Goal: Information Seeking & Learning: Understand process/instructions

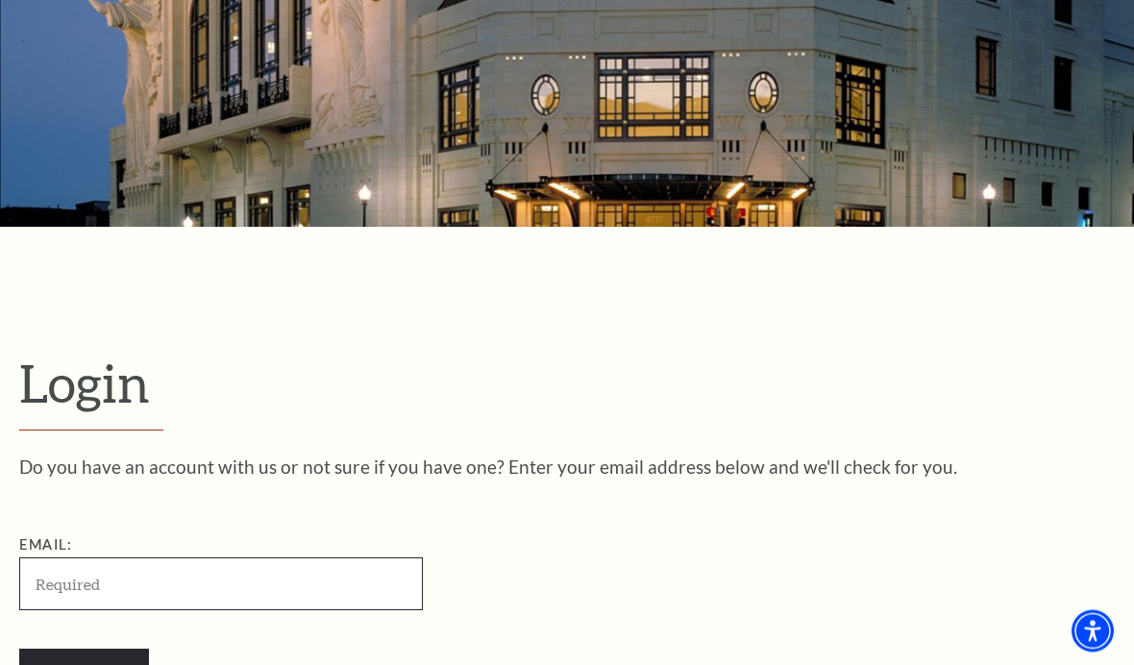
scroll to position [183, 0]
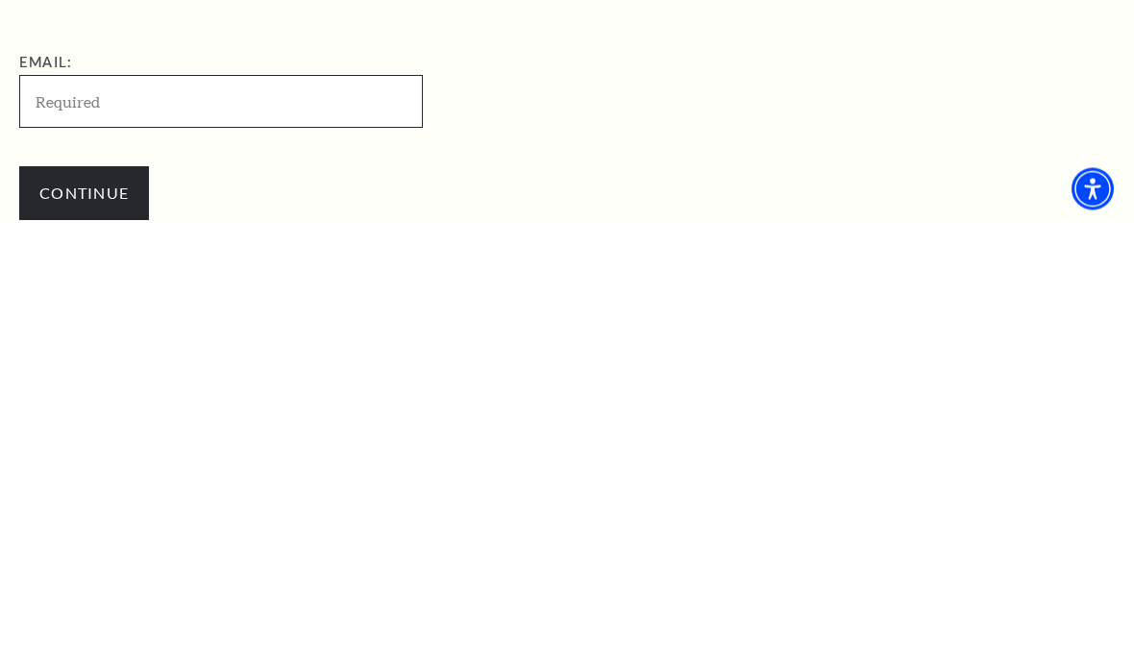
click at [56, 518] on input "Email:" at bounding box center [221, 544] width 404 height 53
type input "bechapa@yahoo.com"
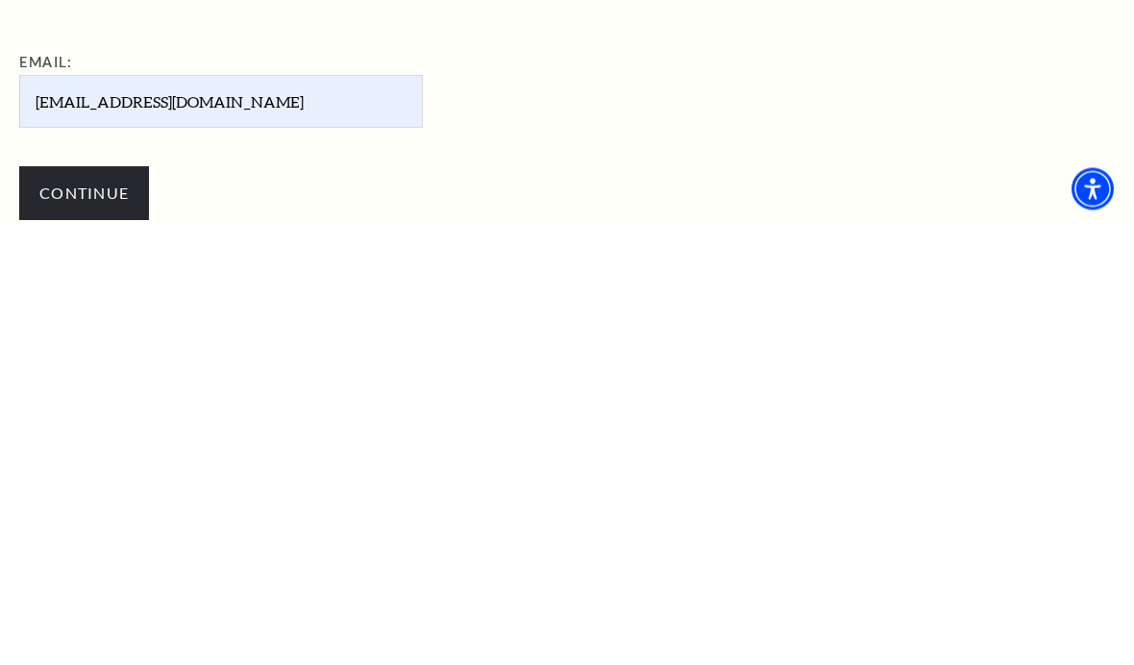
scroll to position [625, 0]
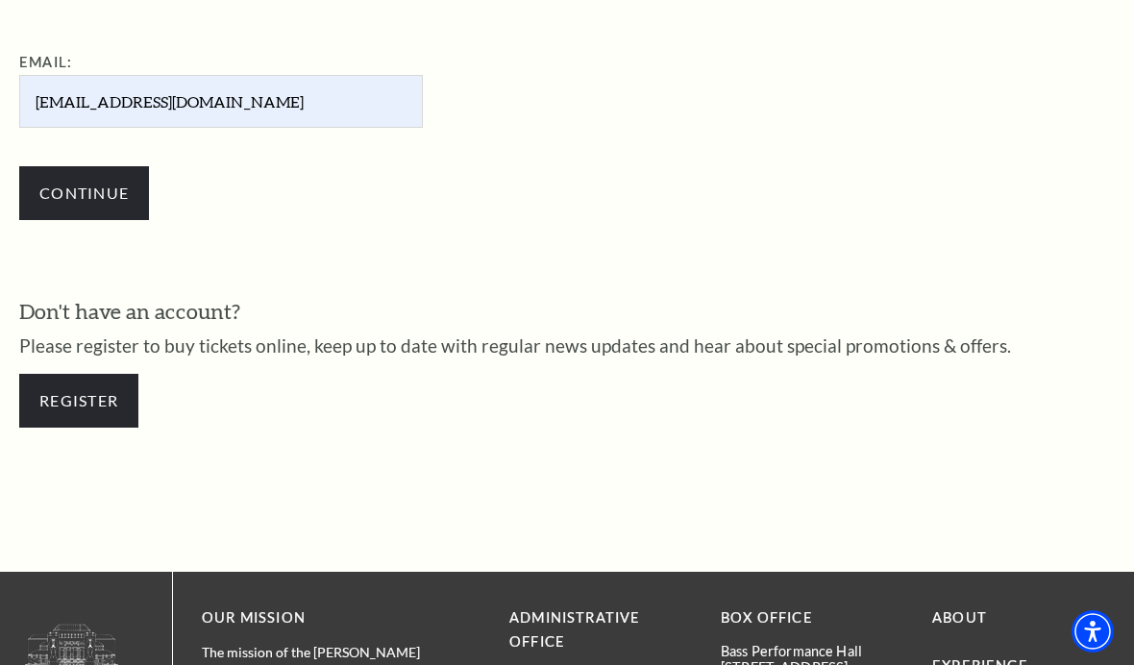
click at [86, 205] on input "Continue" at bounding box center [84, 193] width 130 height 54
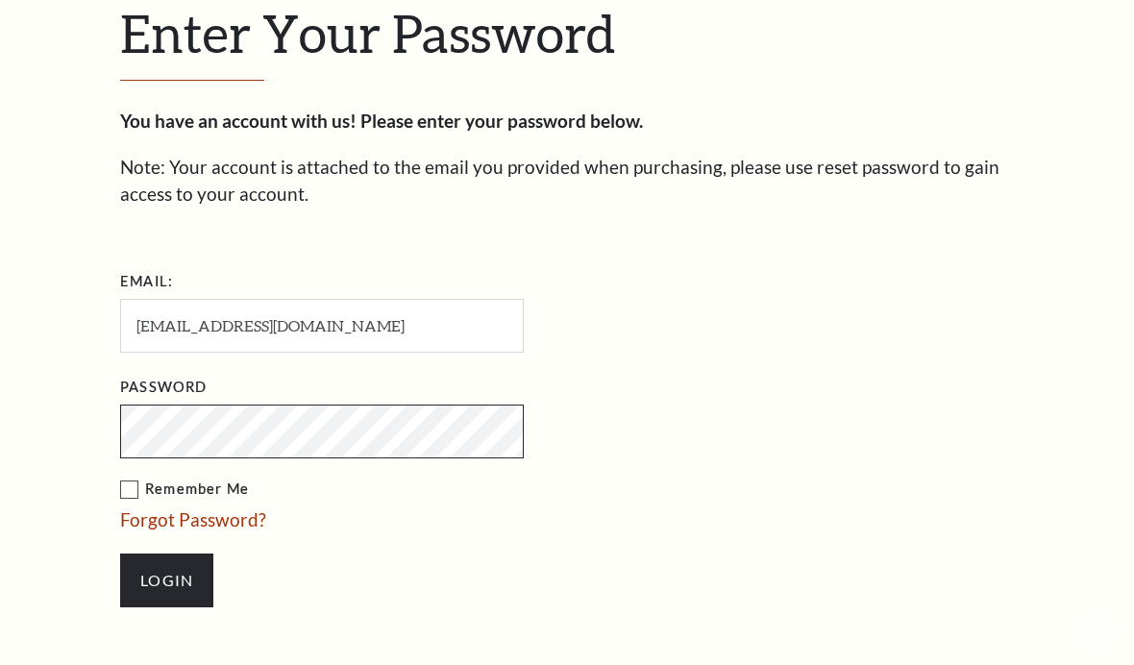
scroll to position [513, 0]
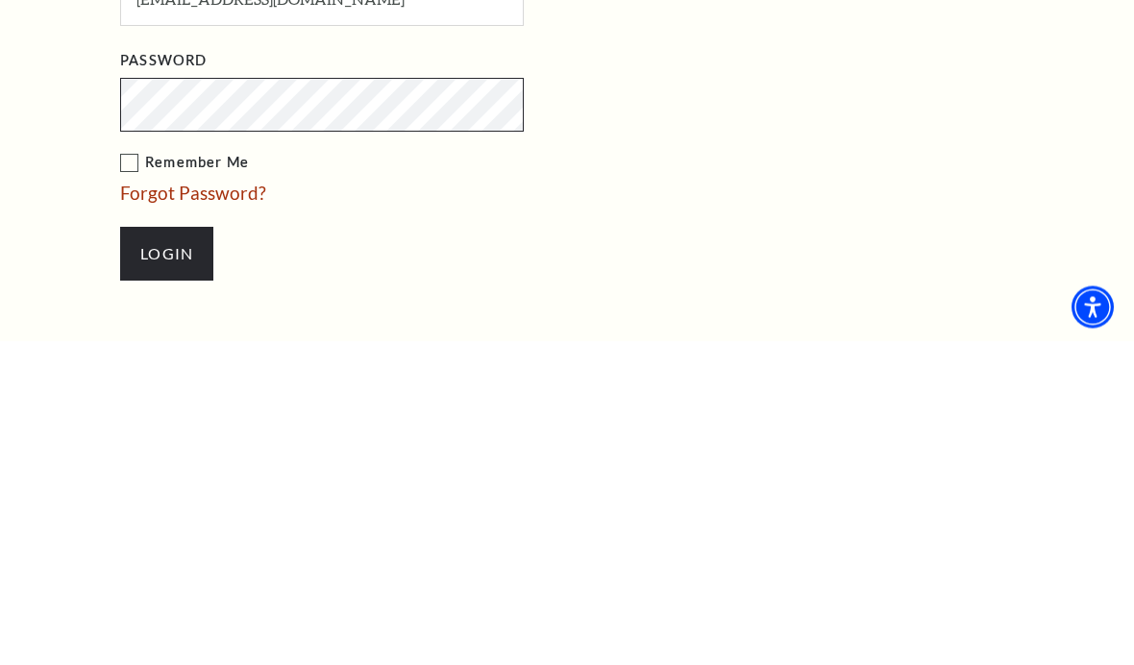
type input "[EMAIL_ADDRESS][DOMAIN_NAME]"
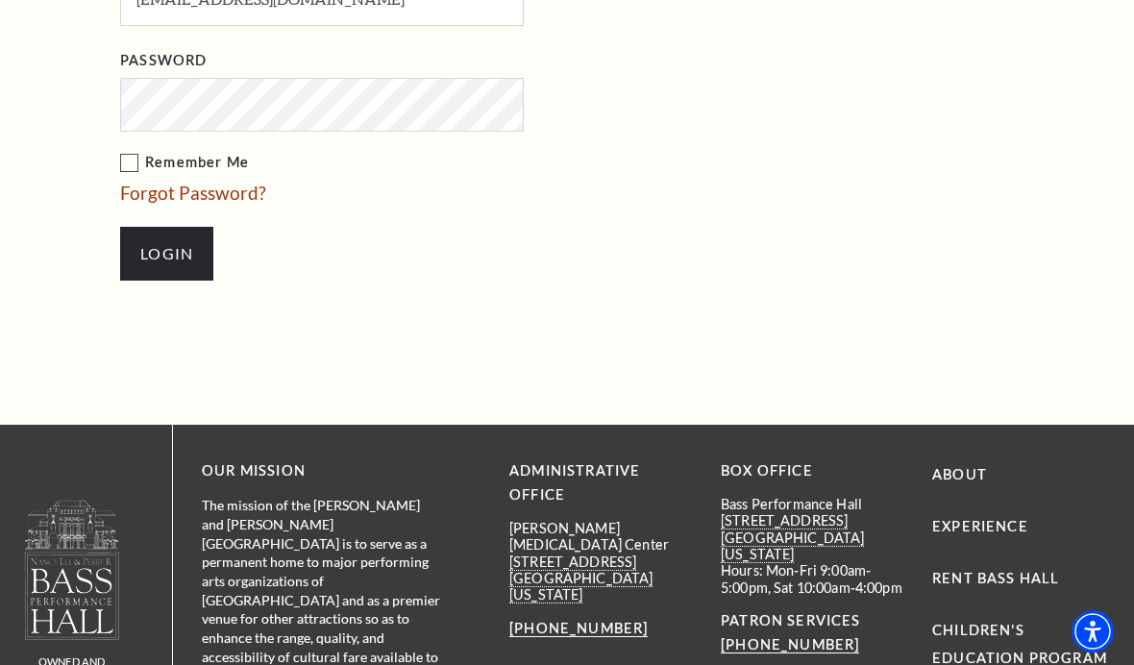
click at [161, 249] on input "Login" at bounding box center [166, 254] width 93 height 54
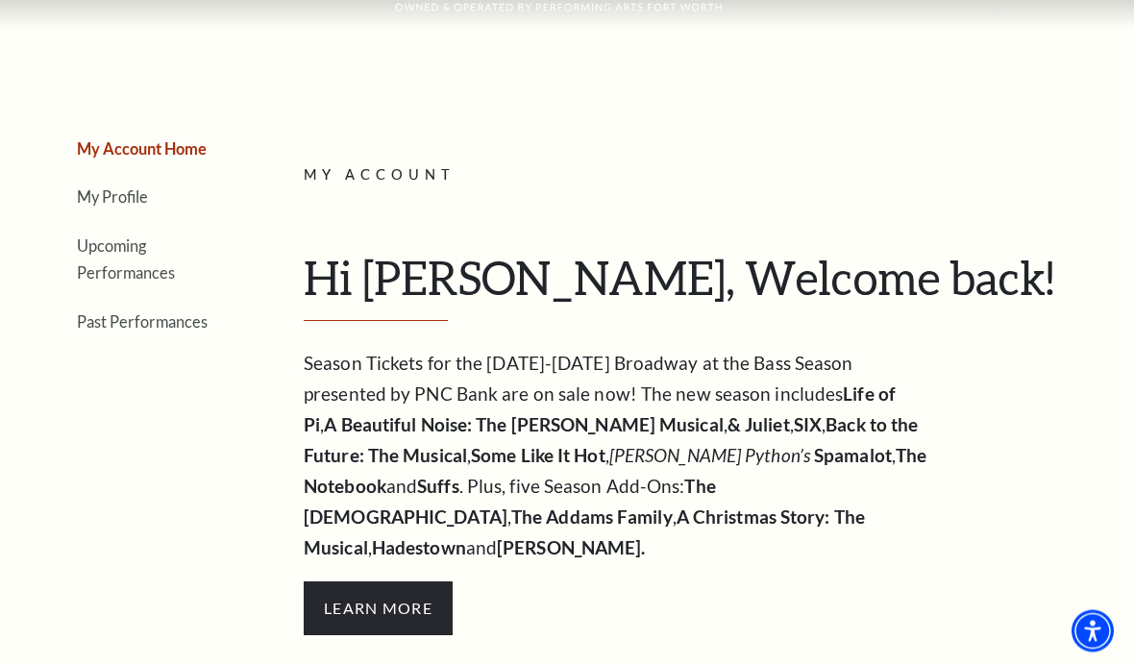
scroll to position [126, 0]
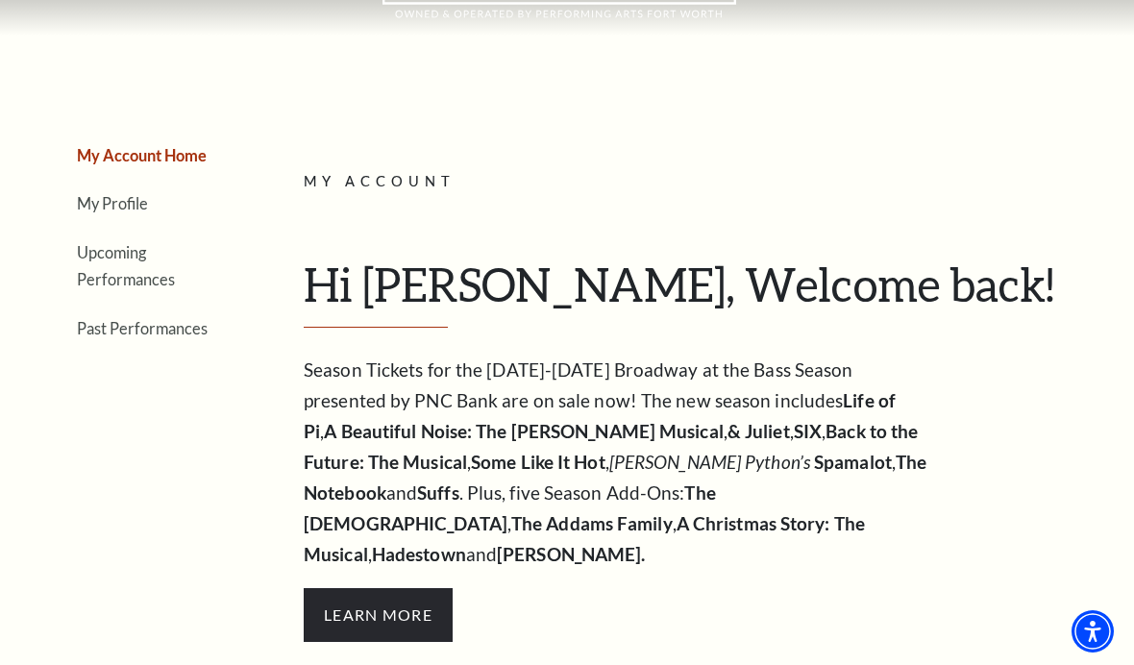
click at [727, 420] on strong "& Juliet" at bounding box center [758, 431] width 62 height 22
click at [131, 211] on link "My Profile" at bounding box center [112, 203] width 71 height 18
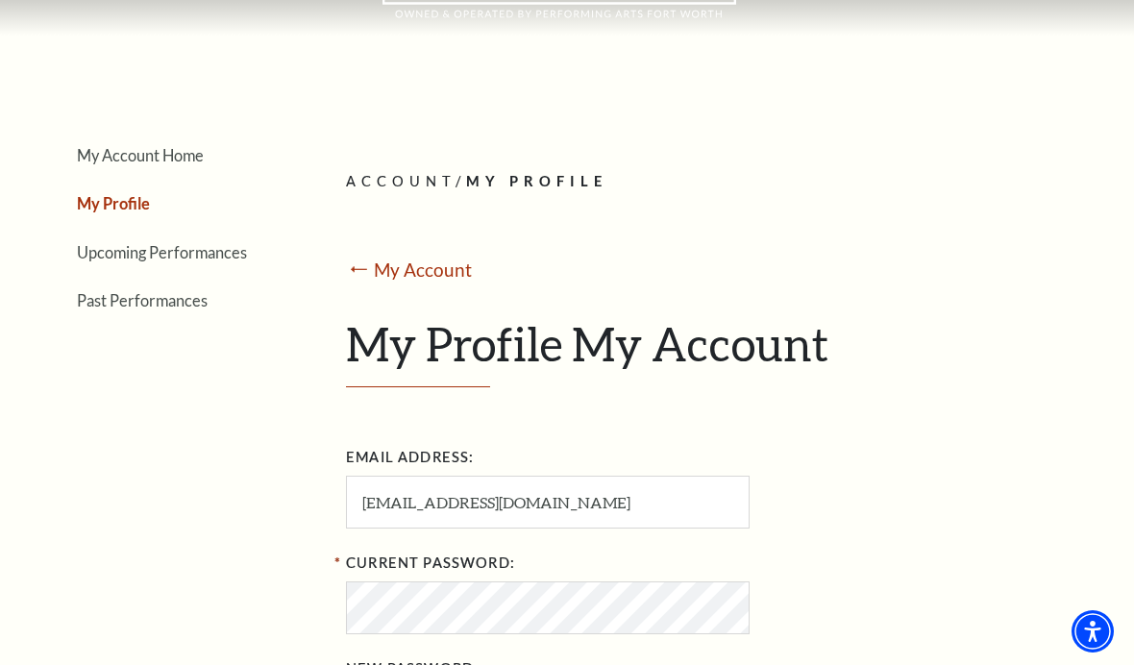
click at [202, 257] on link "Upcoming Performances" at bounding box center [162, 252] width 170 height 18
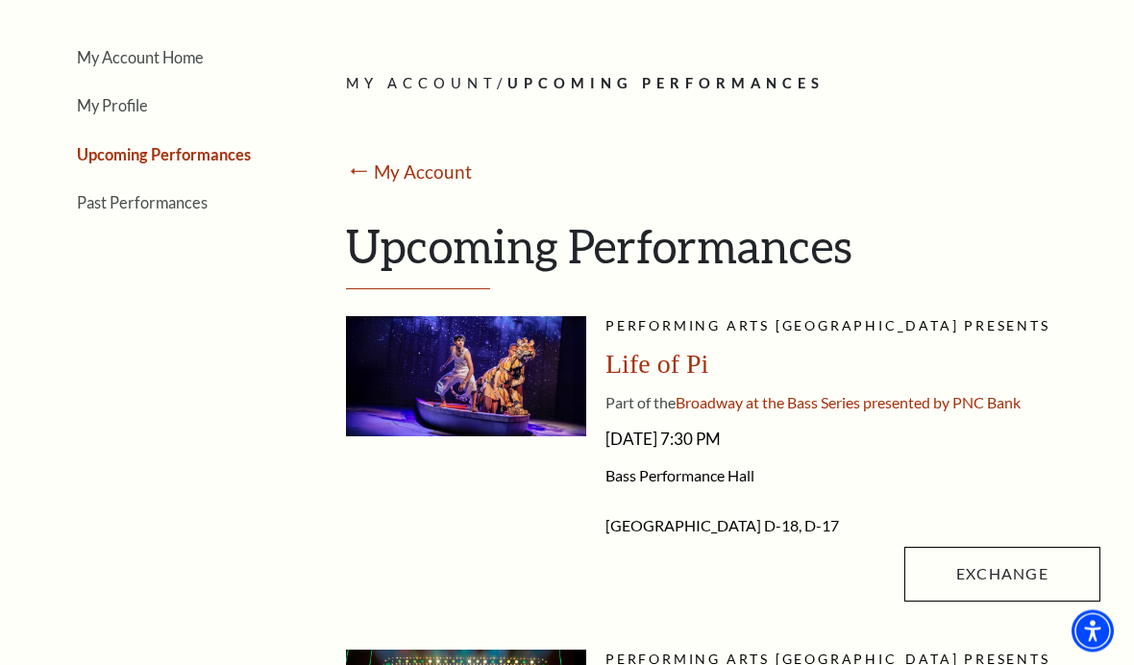
scroll to position [225, 0]
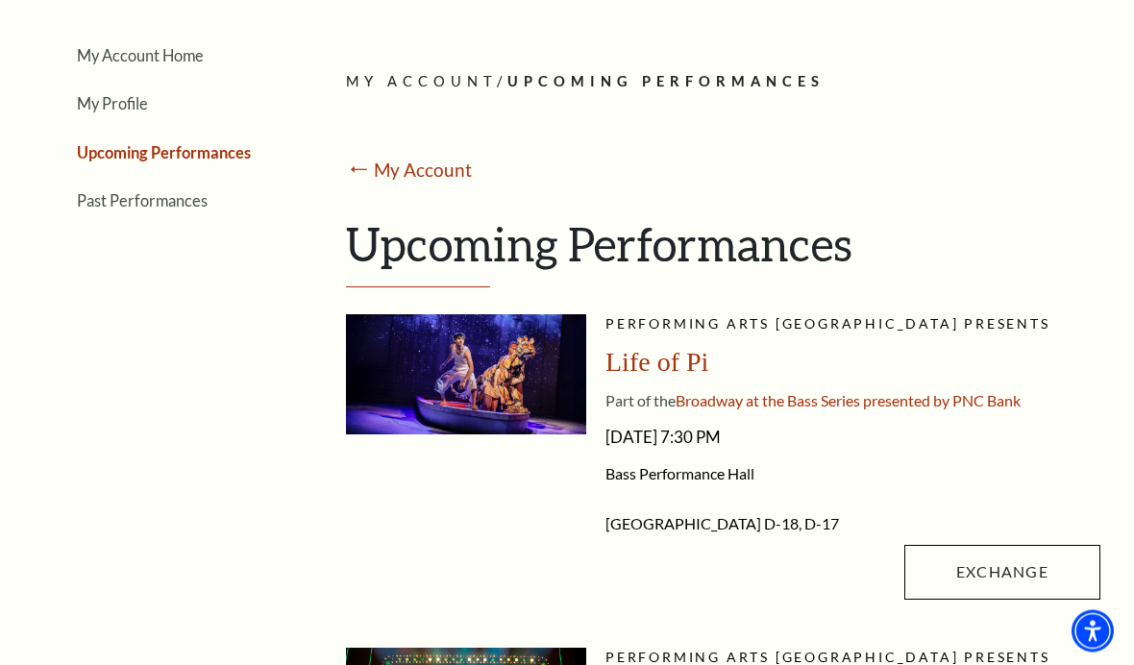
click at [681, 355] on span "Life of Pi" at bounding box center [656, 363] width 103 height 30
click at [678, 378] on div "Life of Pi" at bounding box center [852, 363] width 495 height 35
click at [711, 257] on h1 "Upcoming Performances" at bounding box center [723, 252] width 754 height 71
click at [726, 262] on h1 "Upcoming Performances" at bounding box center [723, 252] width 754 height 71
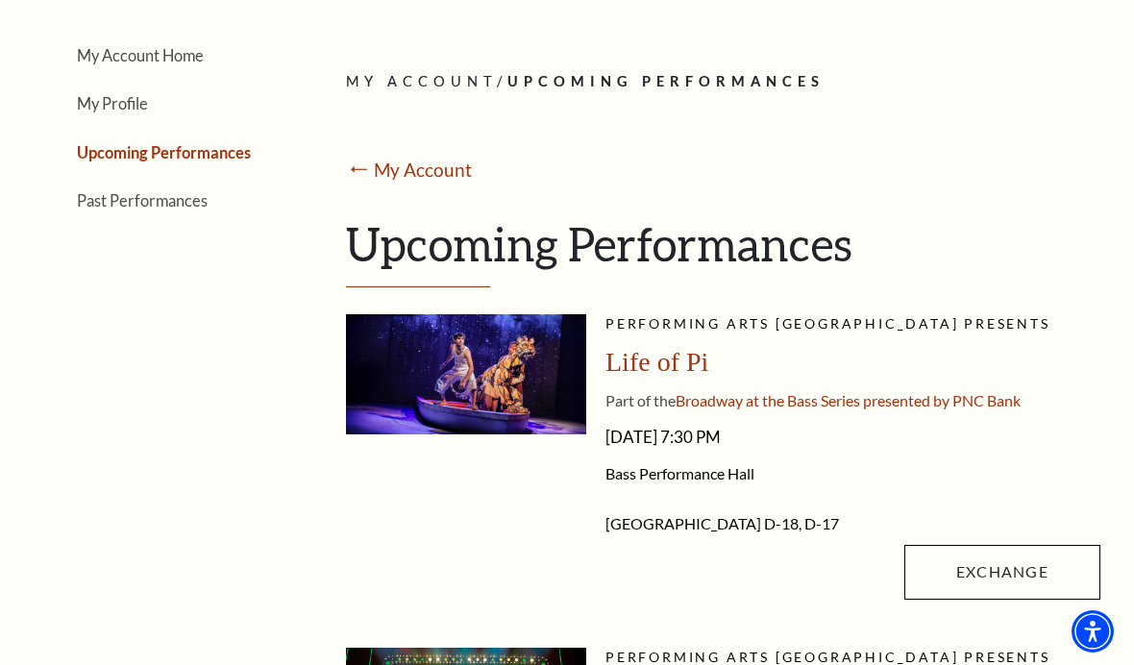
click at [406, 166] on link "My Account" at bounding box center [423, 170] width 98 height 22
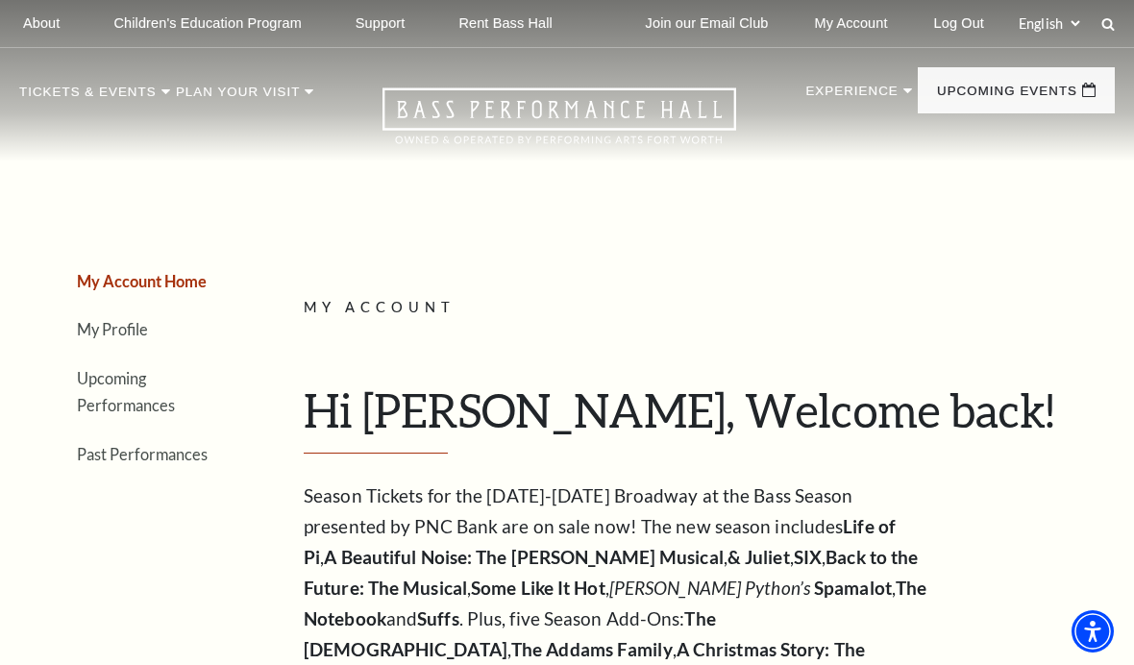
click at [860, 28] on link "My Account" at bounding box center [851, 23] width 104 height 47
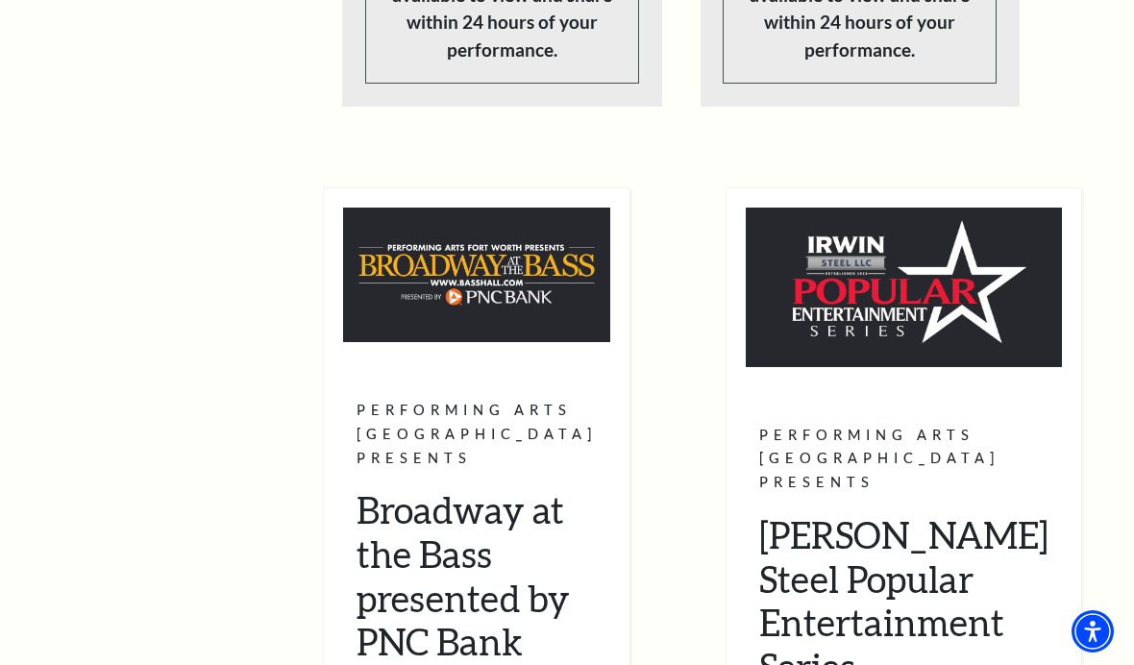
scroll to position [1647, 0]
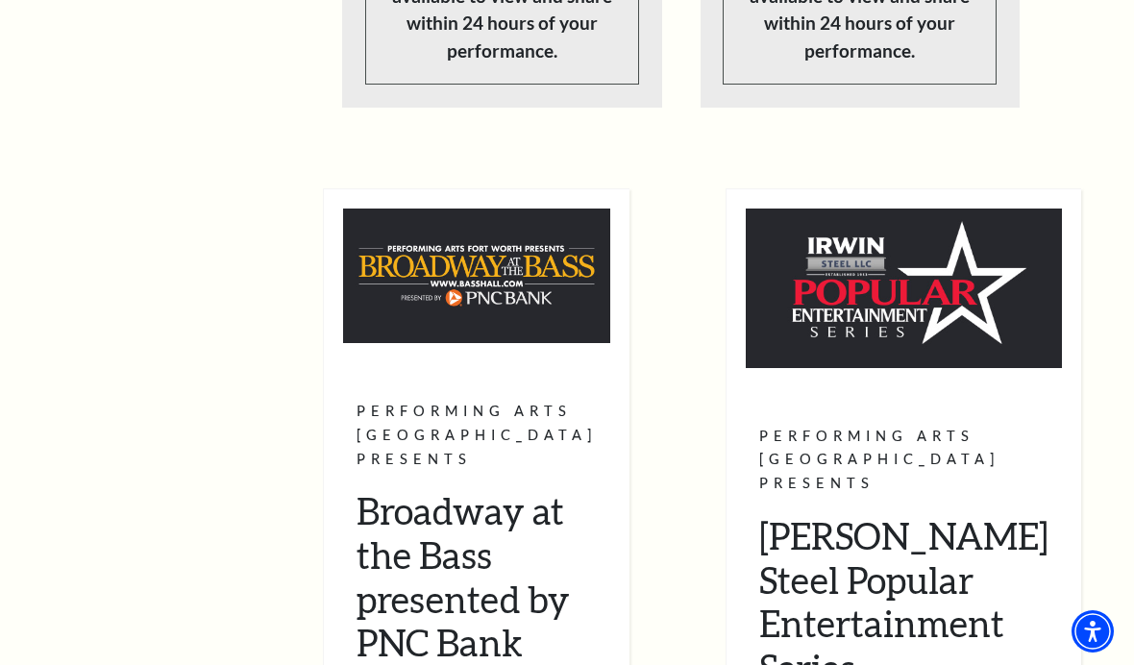
click at [541, 208] on img at bounding box center [476, 275] width 267 height 135
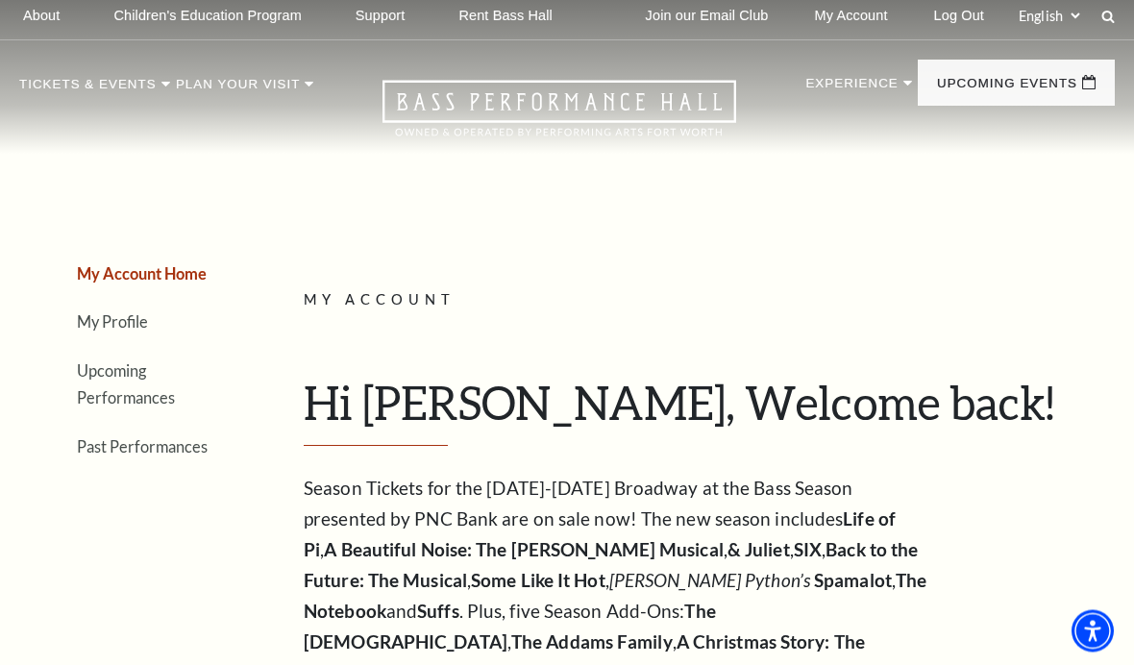
scroll to position [0, 0]
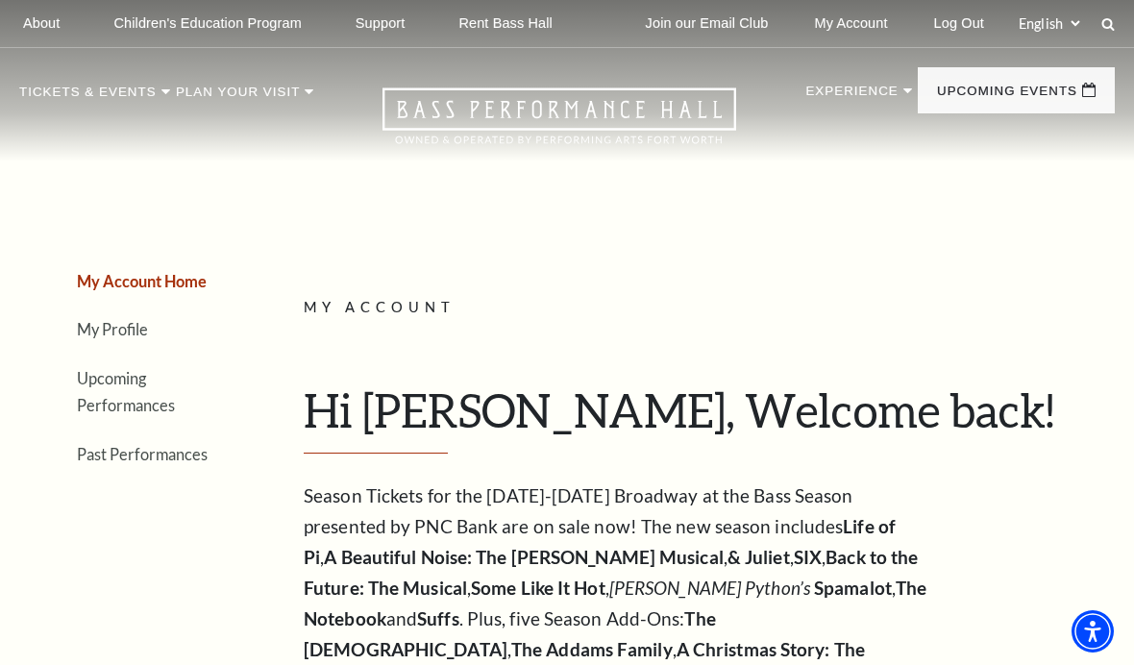
click at [117, 336] on link "My Profile" at bounding box center [112, 329] width 71 height 18
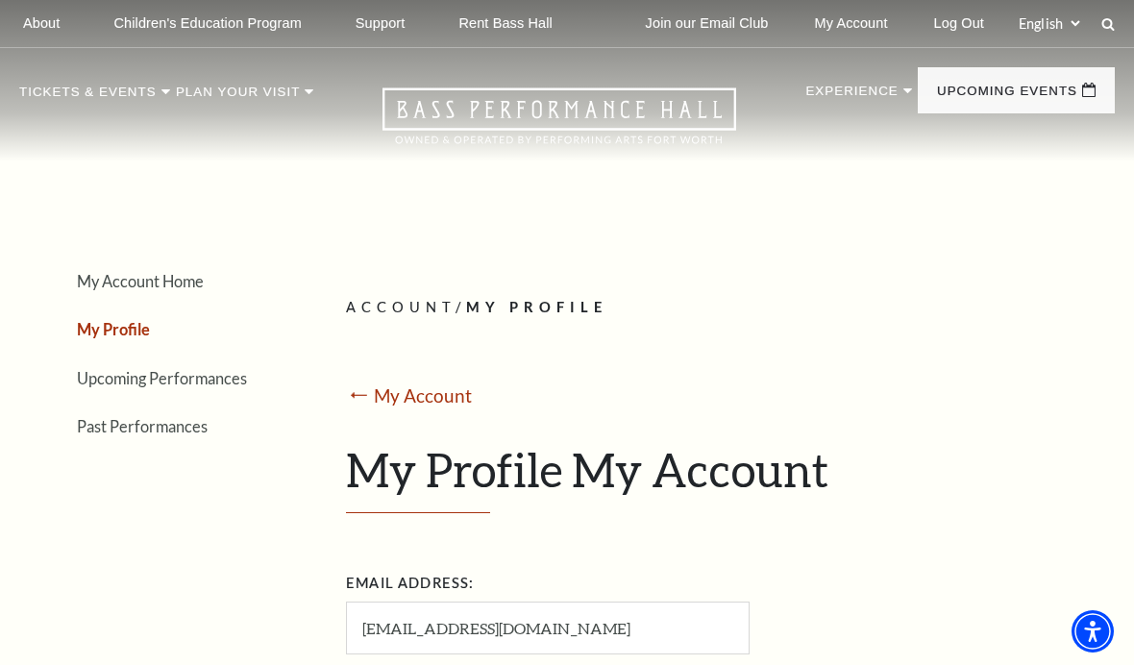
click at [185, 384] on link "Upcoming Performances" at bounding box center [162, 378] width 170 height 18
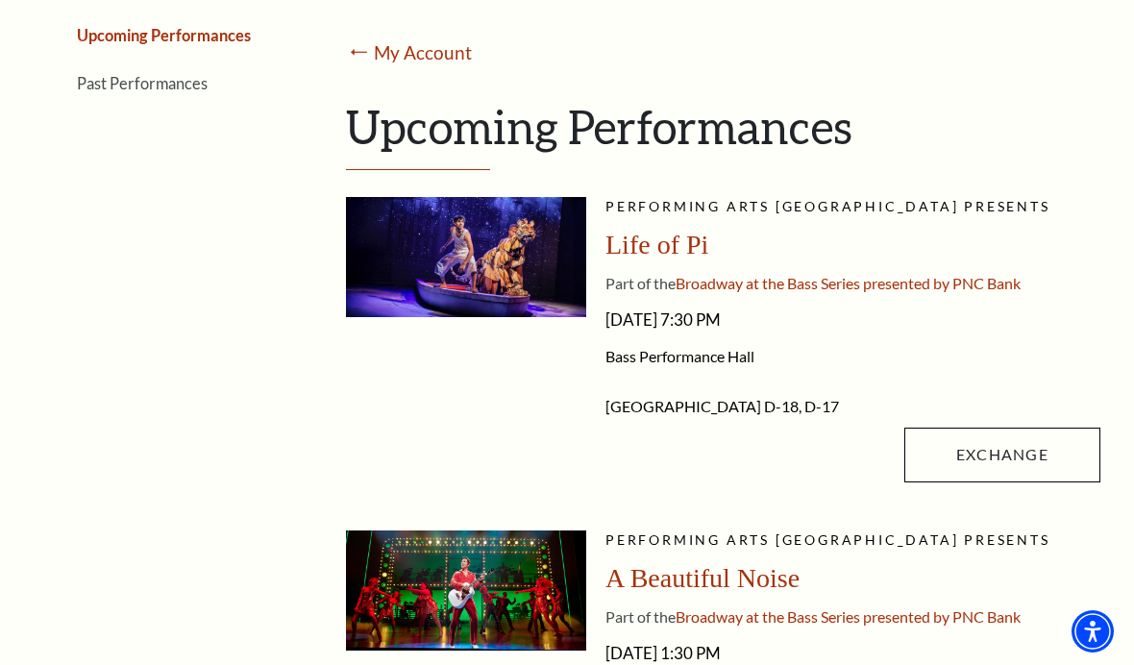
scroll to position [342, 0]
click at [1010, 236] on div "Life of Pi" at bounding box center [852, 246] width 495 height 35
click at [651, 240] on span "Life of Pi" at bounding box center [656, 246] width 103 height 30
click at [702, 291] on span "Broadway at the Bass Series presented by PNC Bank" at bounding box center [847, 284] width 345 height 18
click at [678, 330] on span "Friday, September 26, 2025 - 7:30 PM" at bounding box center [852, 321] width 495 height 31
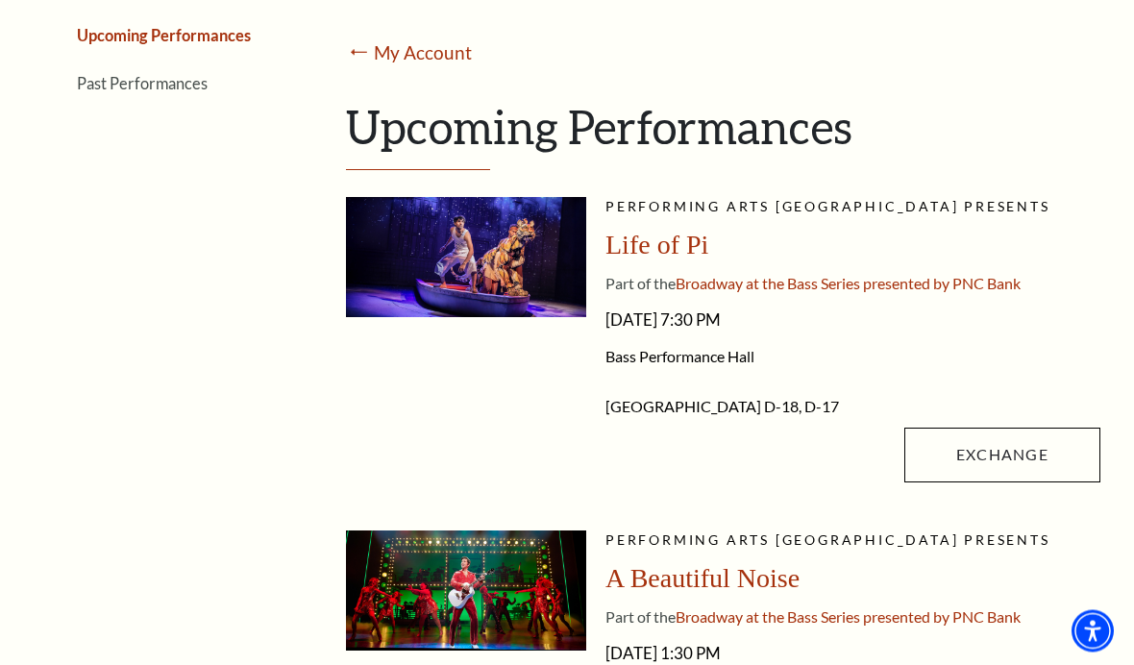
click at [216, 37] on link "Upcoming Performances" at bounding box center [164, 36] width 174 height 18
click at [204, 38] on link "Upcoming Performances" at bounding box center [164, 36] width 174 height 18
click at [160, 89] on link "Past Performances" at bounding box center [142, 84] width 131 height 18
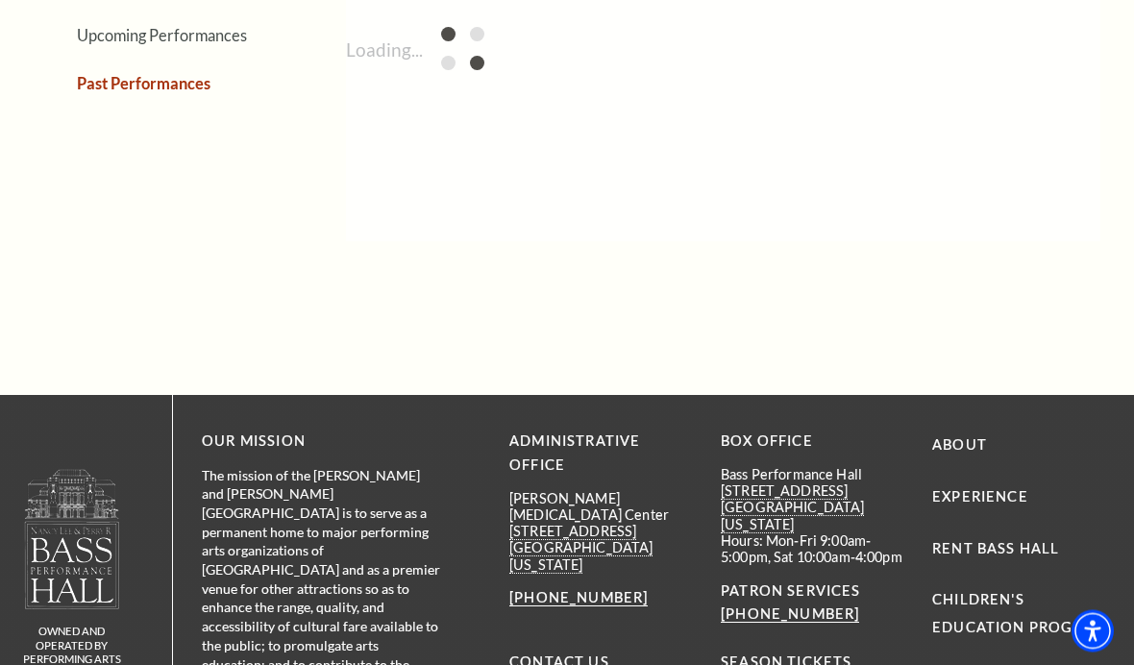
scroll to position [343, 0]
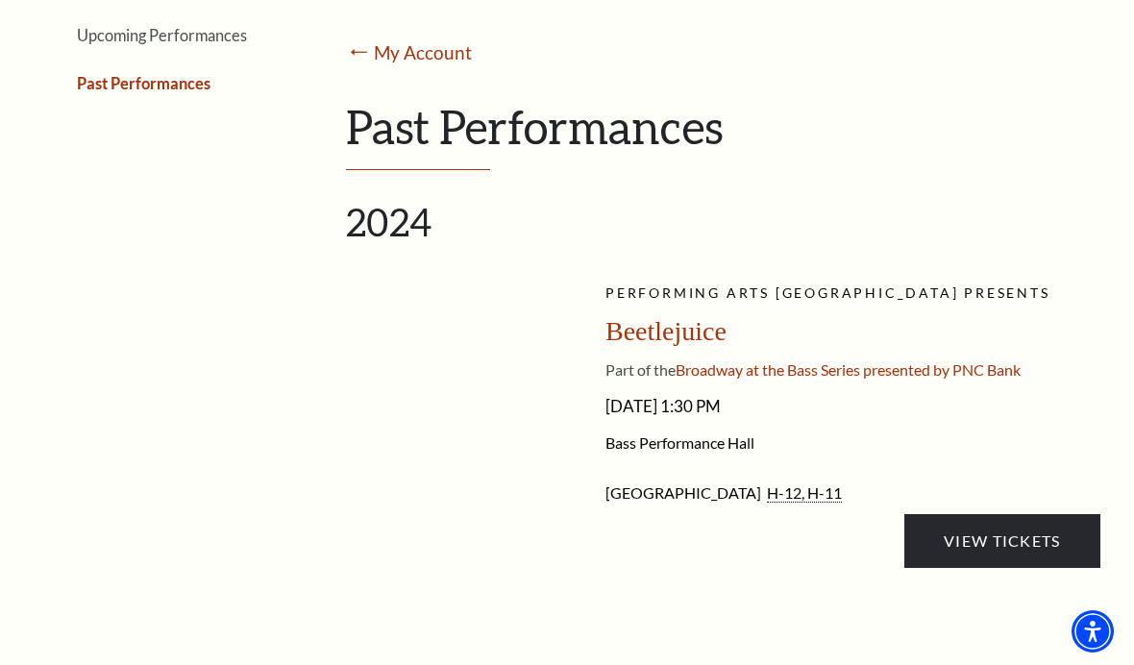
click at [383, 46] on link "My Account" at bounding box center [423, 52] width 98 height 22
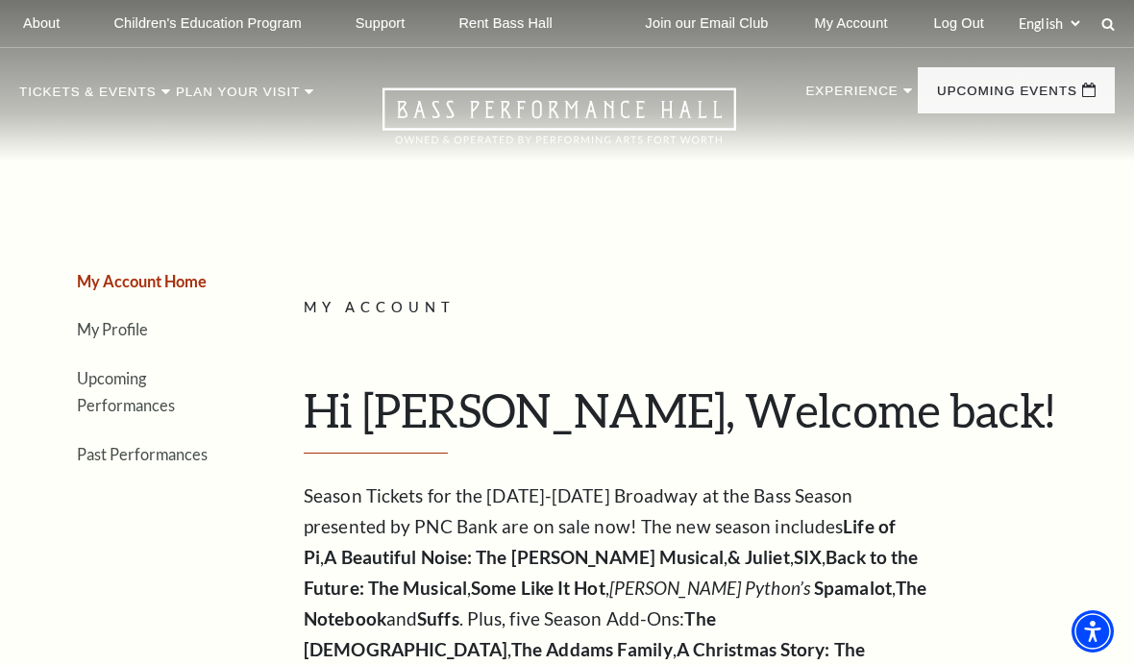
click at [418, 362] on link "Mobile Ticketing" at bounding box center [405, 371] width 135 height 77
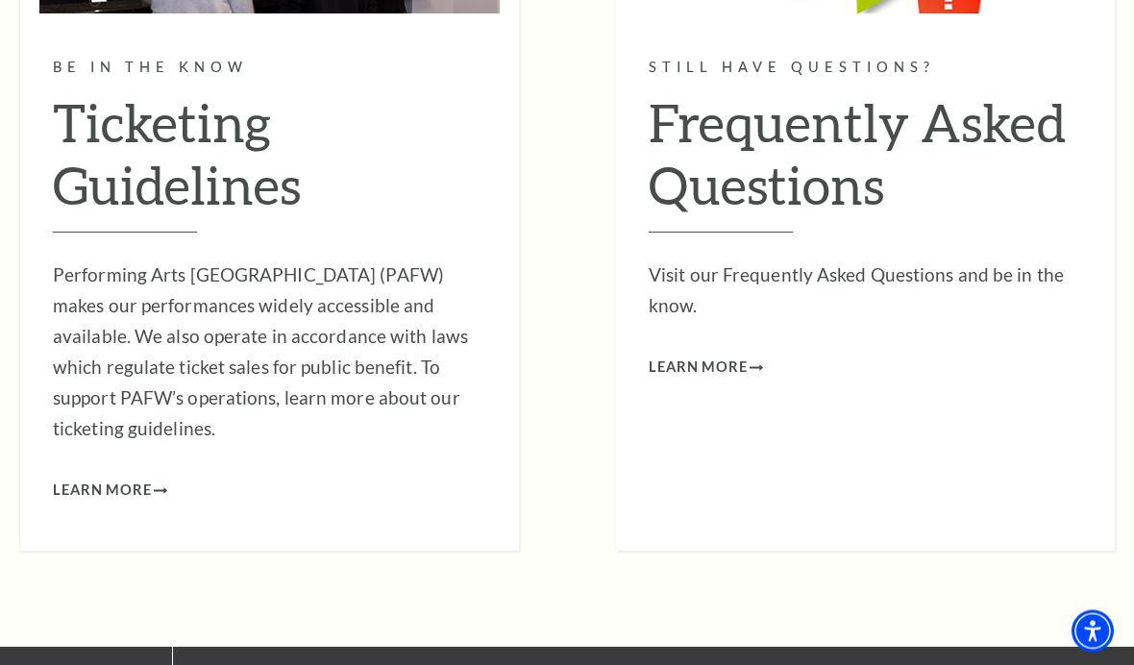
scroll to position [1833, 0]
click at [746, 355] on span "Learn More" at bounding box center [698, 367] width 99 height 24
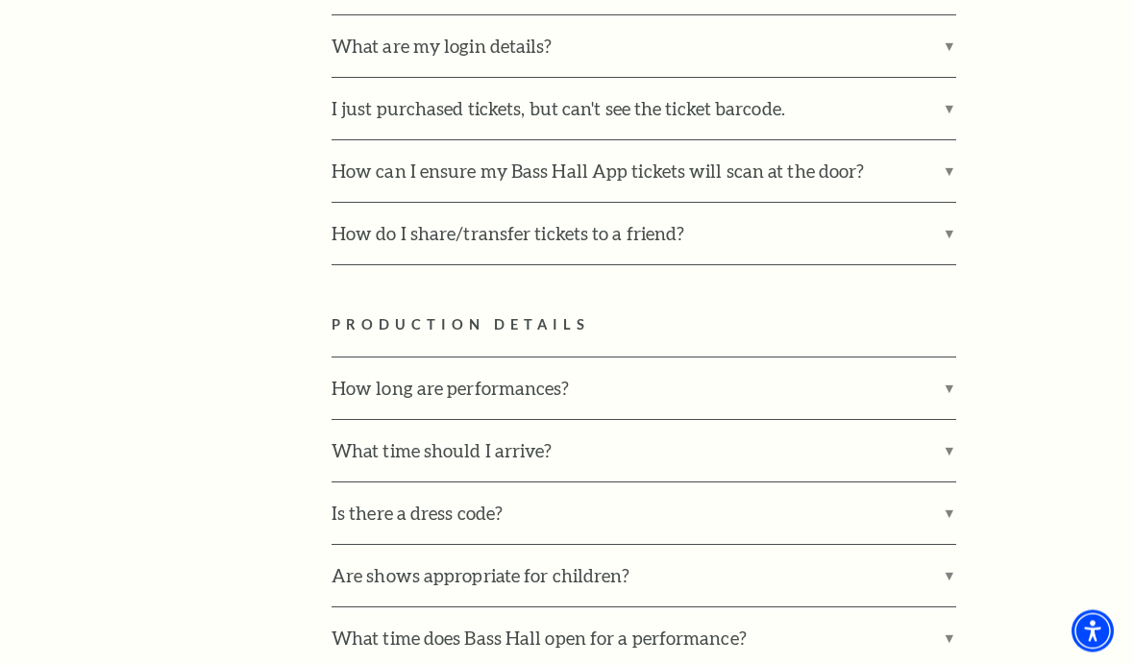
scroll to position [1962, 0]
click at [953, 203] on label "How do I share/transfer tickets to a friend?" at bounding box center [643, 233] width 625 height 61
click at [0, 0] on input "How do I share/transfer tickets to a friend?" at bounding box center [0, 0] width 0 height 0
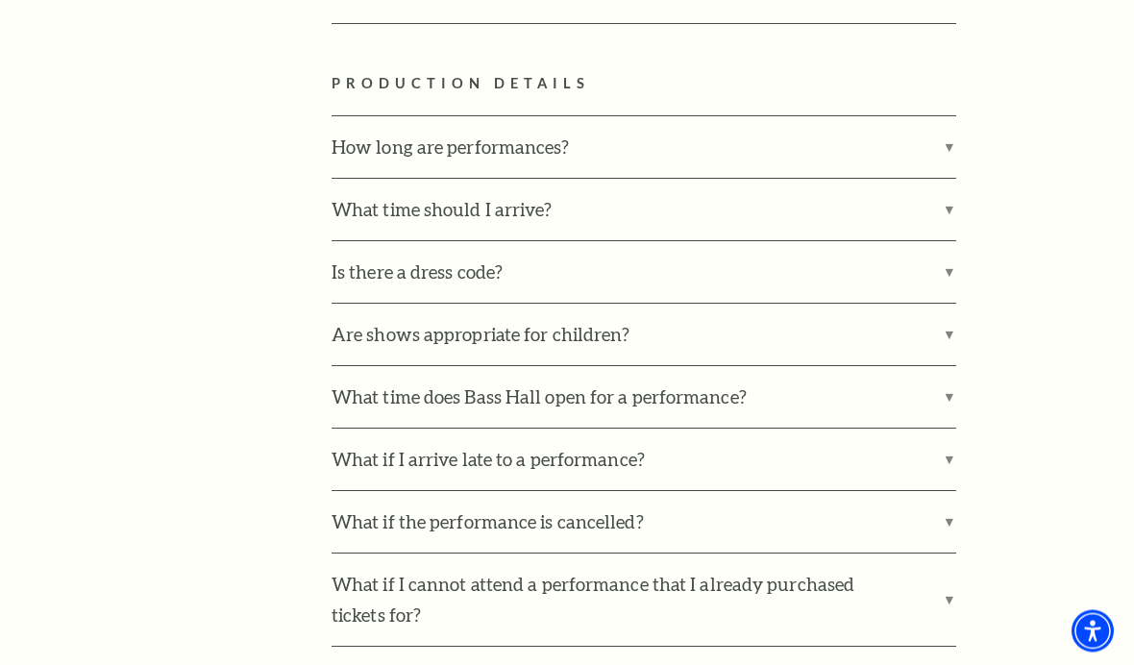
scroll to position [2734, 0]
